Goal: Check status

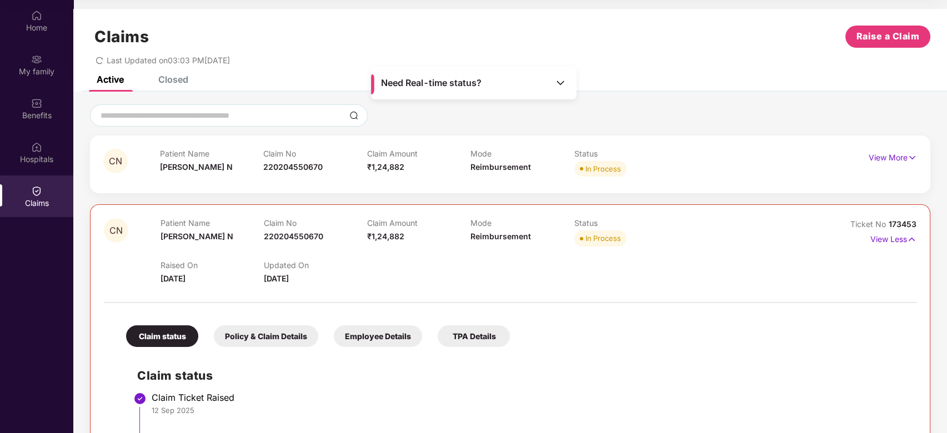
scroll to position [37, 0]
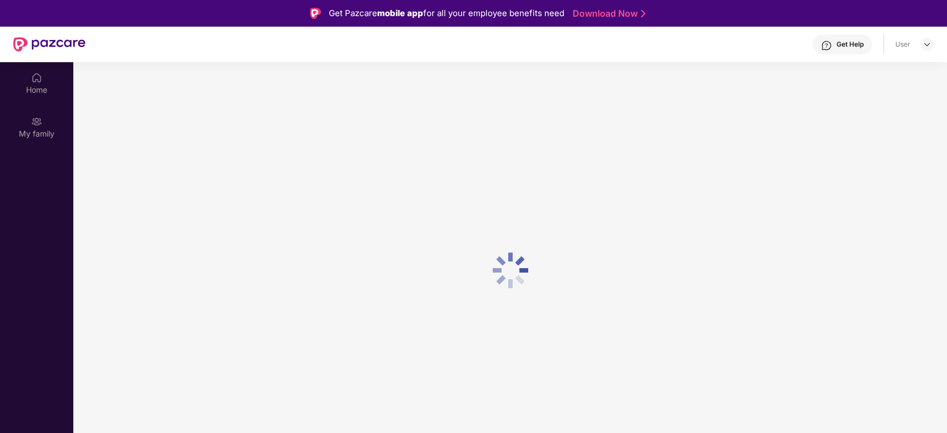
scroll to position [62, 0]
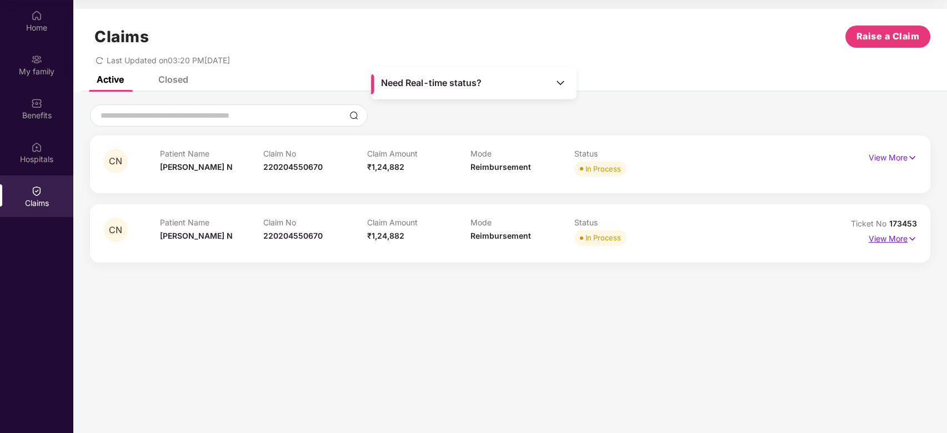
click at [878, 236] on p "View More" at bounding box center [893, 237] width 48 height 15
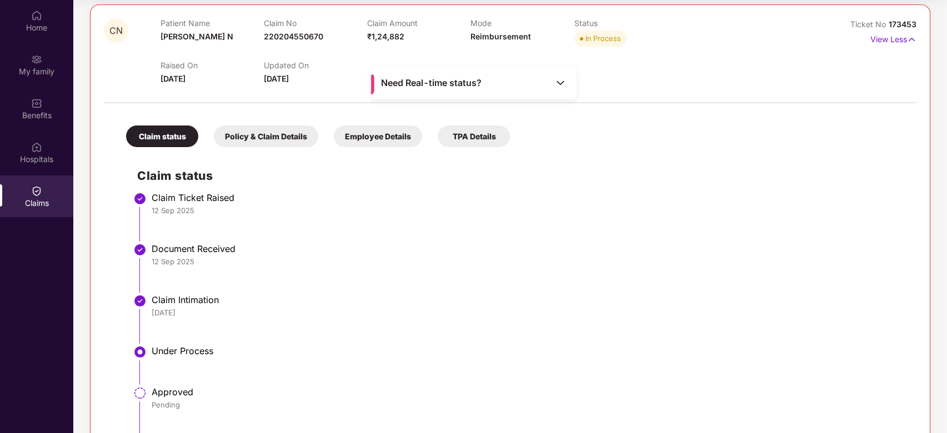
scroll to position [259, 0]
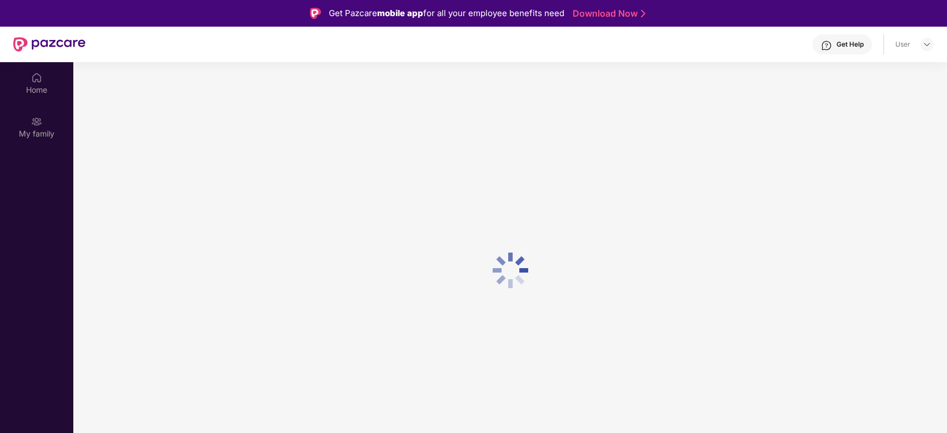
scroll to position [62, 0]
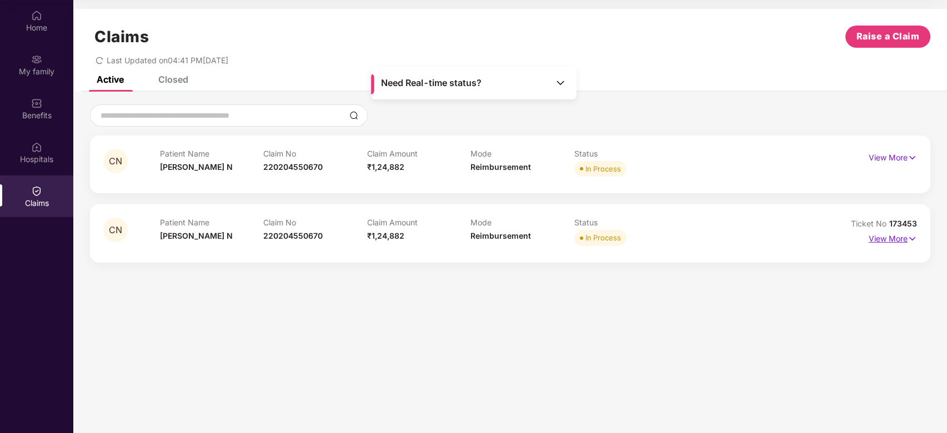
click at [885, 237] on p "View More" at bounding box center [893, 237] width 48 height 15
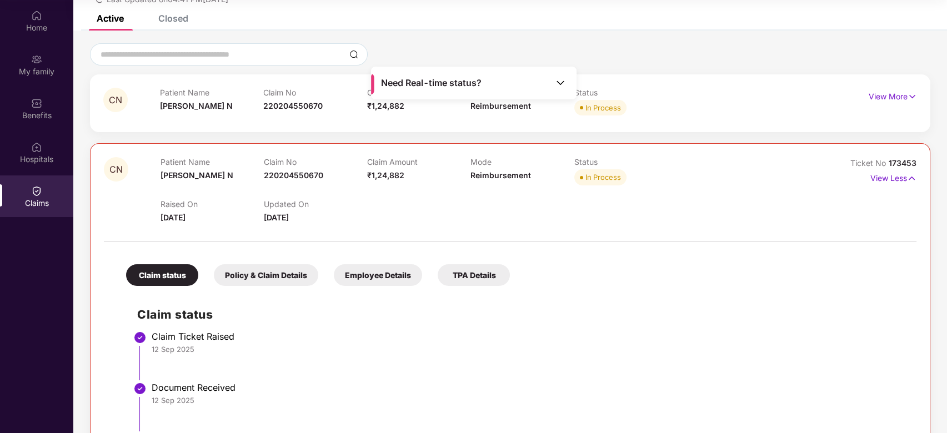
scroll to position [259, 0]
